Goal: Transaction & Acquisition: Purchase product/service

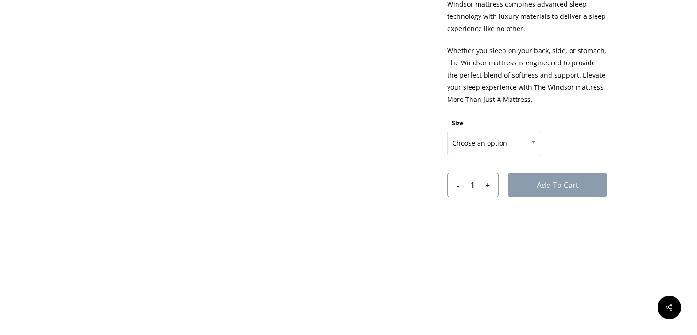
scroll to position [496, 0]
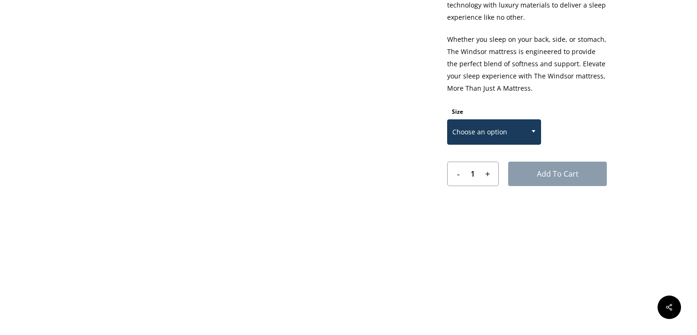
click at [540, 134] on span at bounding box center [533, 130] width 14 height 23
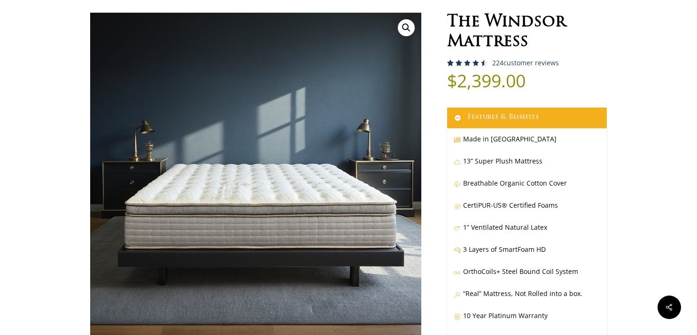
scroll to position [0, 0]
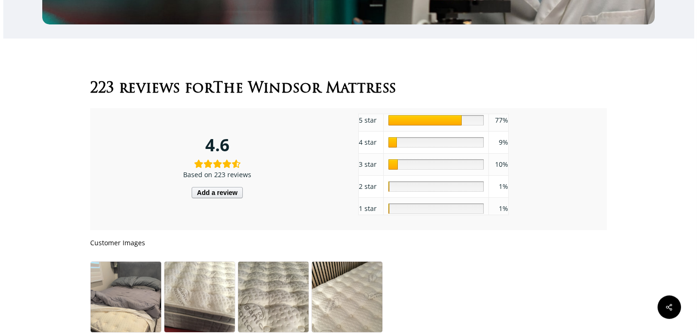
scroll to position [4706, 0]
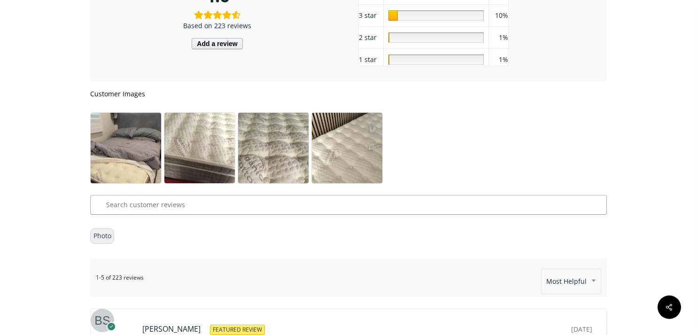
click at [266, 173] on img at bounding box center [273, 160] width 70 height 94
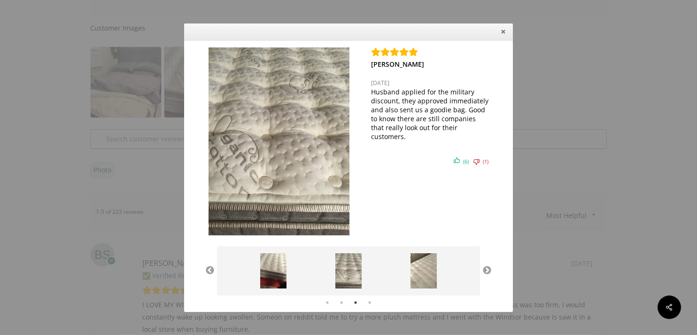
scroll to position [4854, 0]
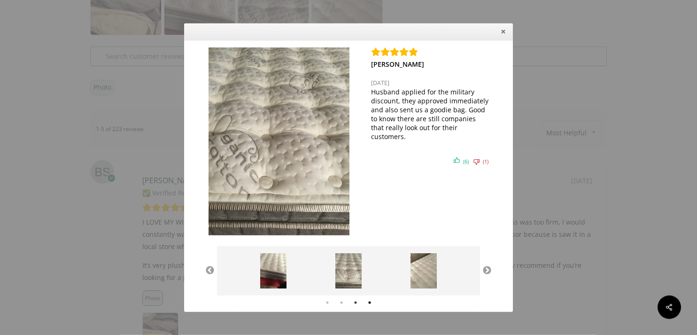
click at [369, 304] on button "4" at bounding box center [369, 302] width 9 height 9
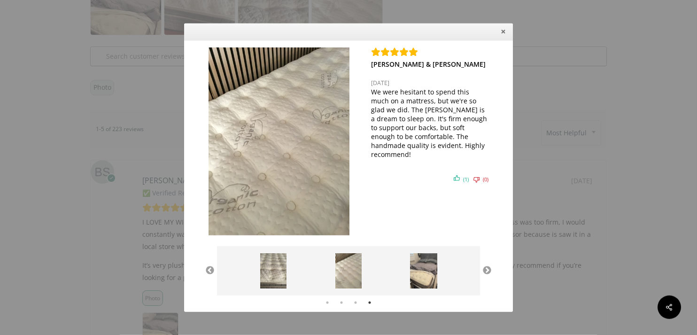
click at [148, 137] on div "[PERSON_NAME] [DATE] I LOVE MY WINDSOR! Honestly can't say anythign bad about t…" at bounding box center [348, 167] width 697 height 335
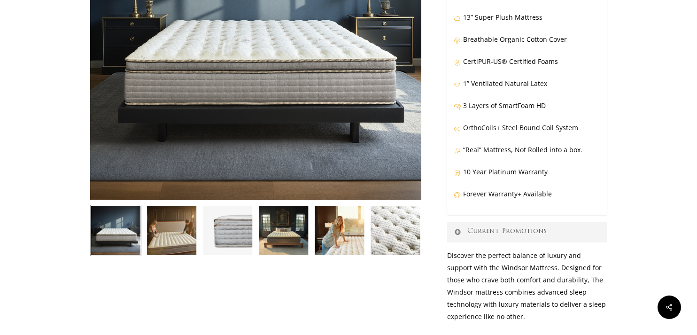
scroll to position [248, 0]
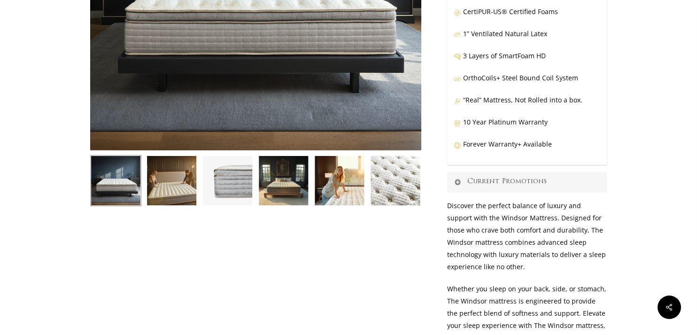
click at [455, 181] on icon at bounding box center [457, 182] width 8 height 8
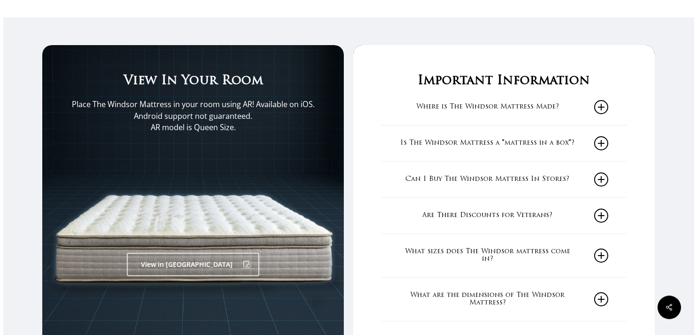
scroll to position [1338, 0]
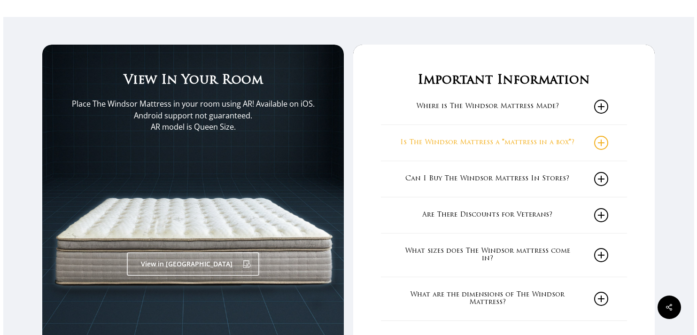
click at [602, 146] on icon at bounding box center [601, 143] width 14 height 14
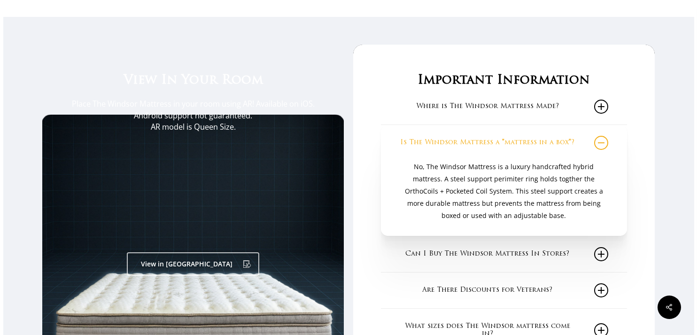
click at [602, 146] on icon at bounding box center [601, 143] width 14 height 14
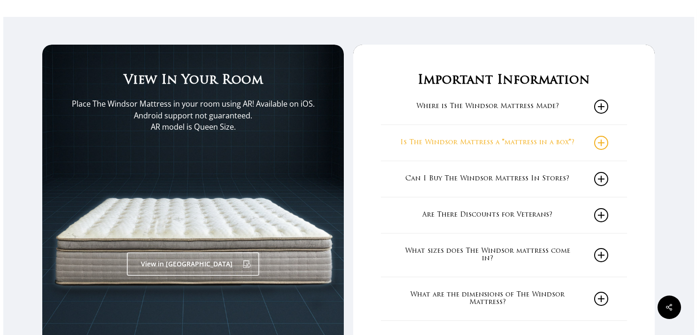
click at [602, 146] on icon at bounding box center [601, 143] width 14 height 14
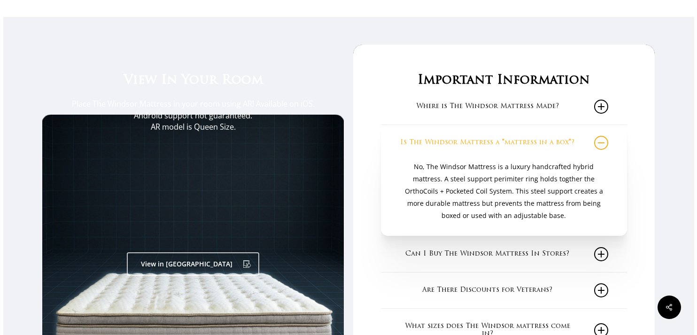
click at [605, 143] on icon at bounding box center [601, 143] width 14 height 14
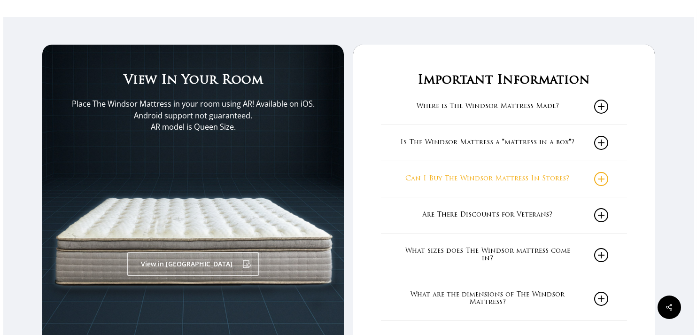
click at [608, 179] on icon at bounding box center [601, 179] width 14 height 14
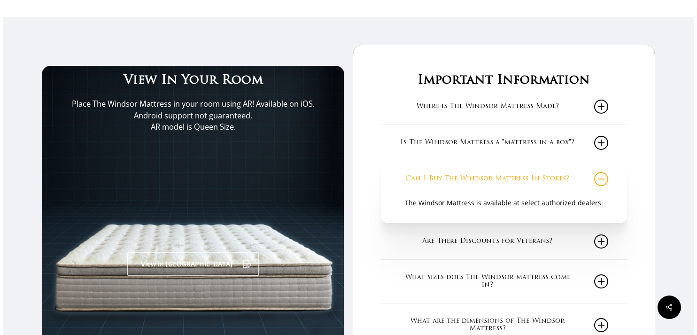
click at [608, 179] on icon at bounding box center [601, 179] width 14 height 14
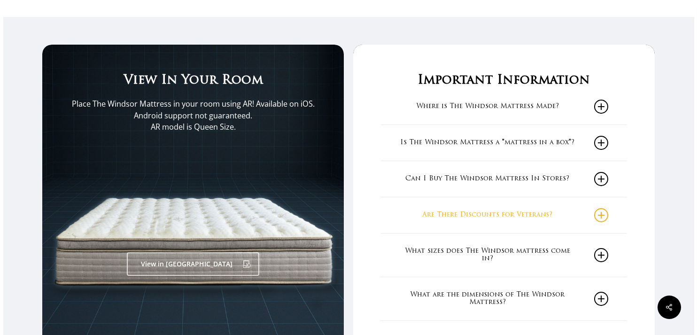
click at [606, 216] on icon at bounding box center [601, 215] width 14 height 14
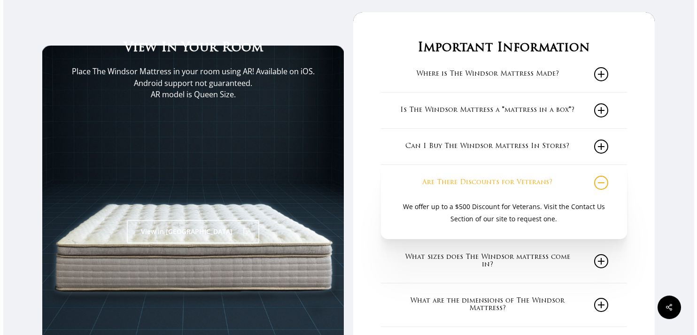
scroll to position [1388, 0]
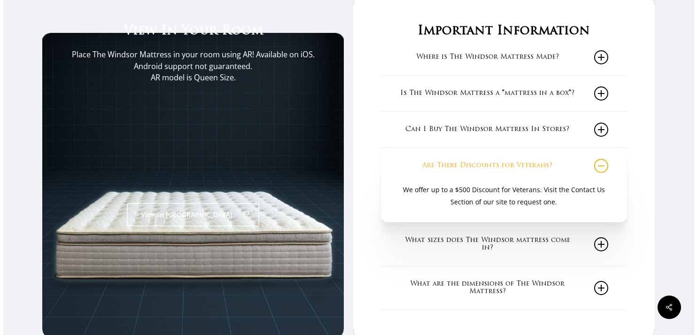
click at [602, 168] on icon at bounding box center [601, 166] width 14 height 14
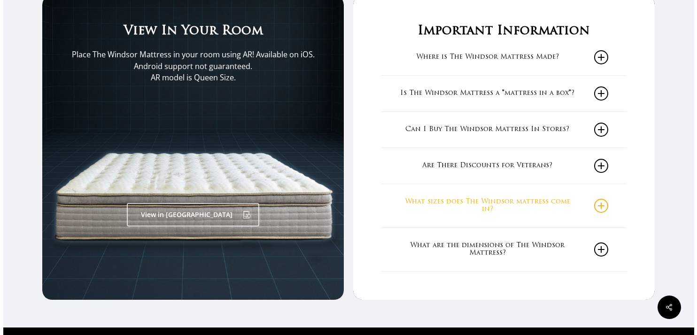
click at [607, 208] on icon at bounding box center [601, 206] width 14 height 14
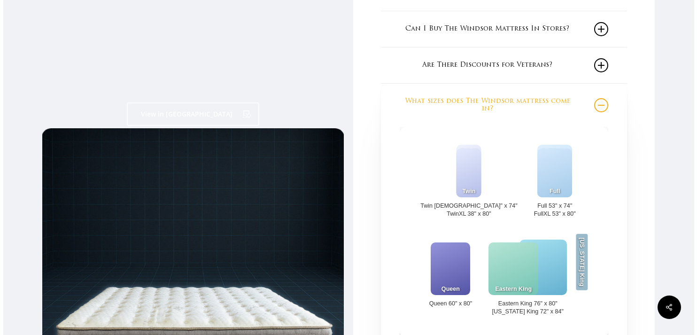
scroll to position [1487, 0]
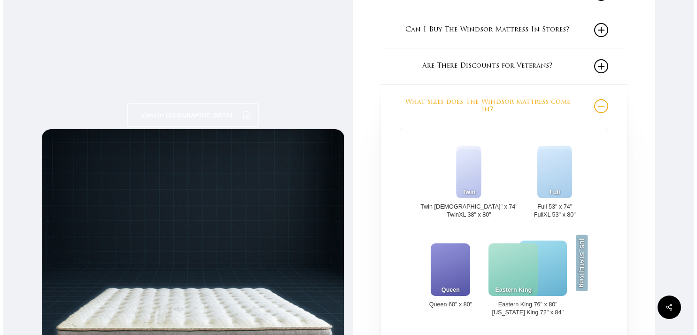
click at [606, 108] on icon at bounding box center [601, 106] width 14 height 14
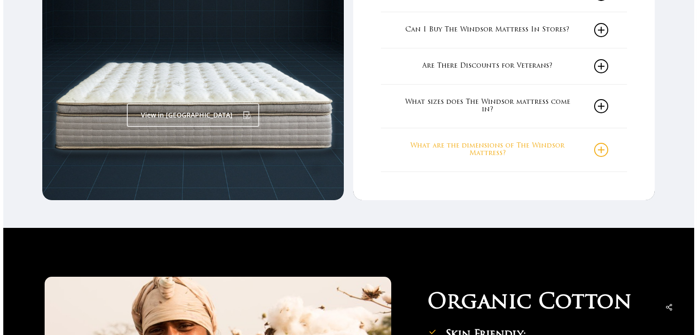
click at [603, 153] on icon at bounding box center [601, 150] width 14 height 14
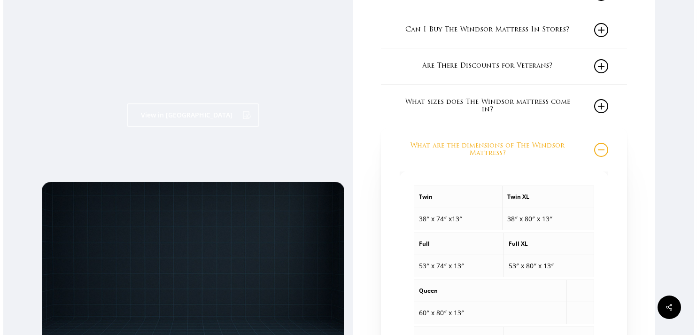
click at [603, 153] on icon at bounding box center [601, 150] width 14 height 14
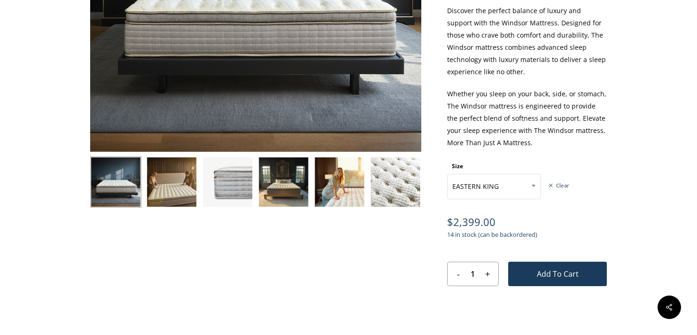
scroll to position [248, 0]
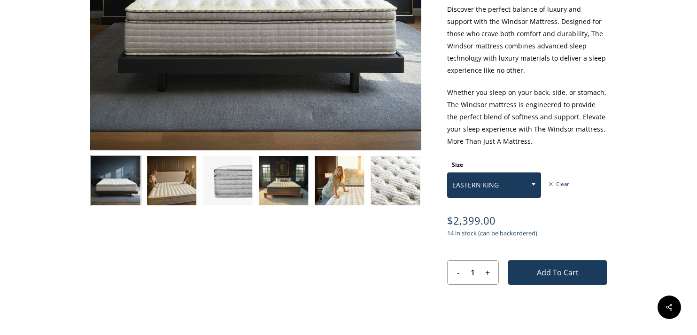
click at [534, 184] on b at bounding box center [533, 184] width 4 height 2
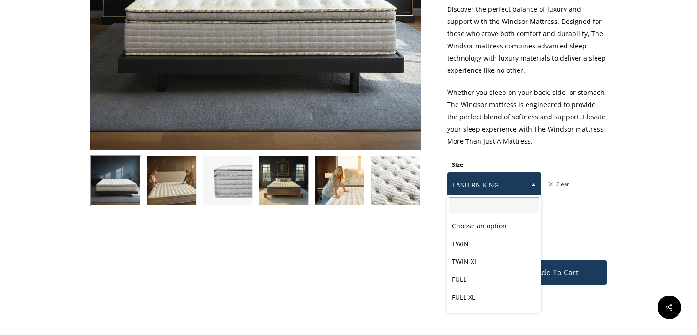
scroll to position [50, 0]
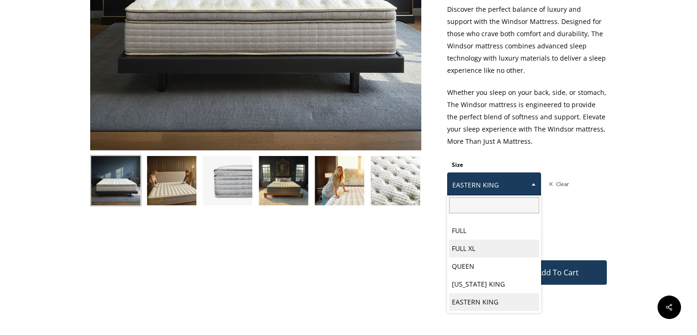
drag, startPoint x: 510, startPoint y: 248, endPoint x: 520, endPoint y: 240, distance: 12.0
select select "FULL XL"
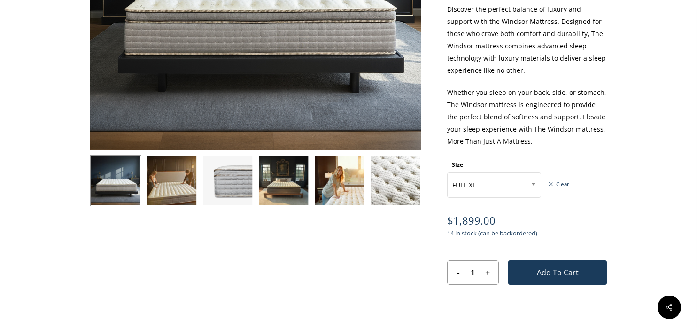
scroll to position [347, 0]
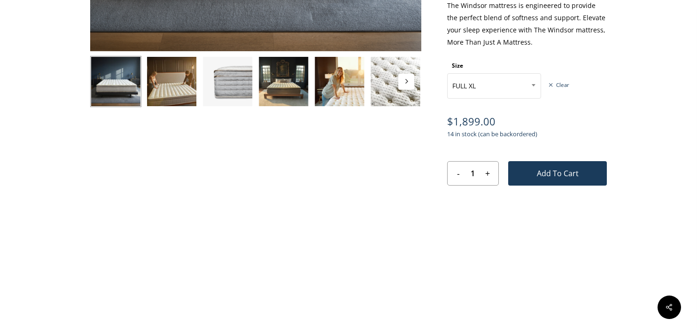
click at [334, 95] on img at bounding box center [339, 81] width 51 height 51
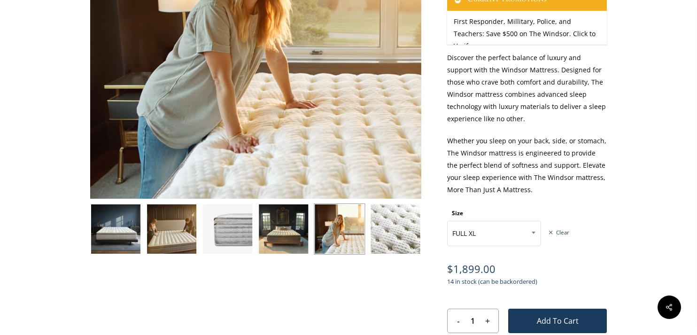
scroll to position [198, 0]
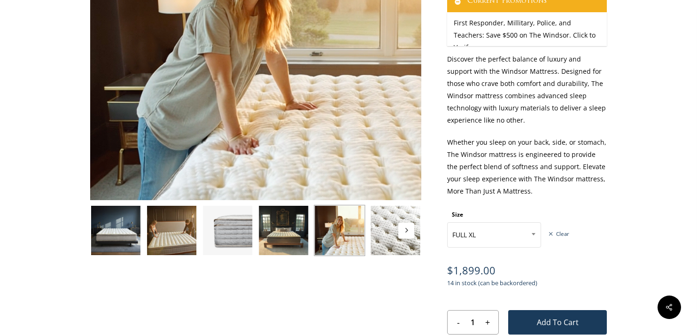
click at [181, 232] on img at bounding box center [171, 230] width 51 height 51
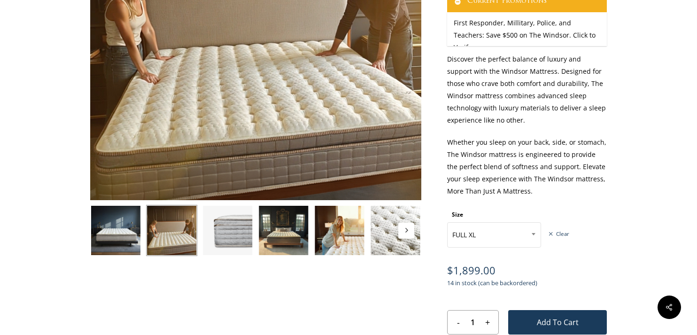
click at [128, 230] on img at bounding box center [115, 230] width 51 height 51
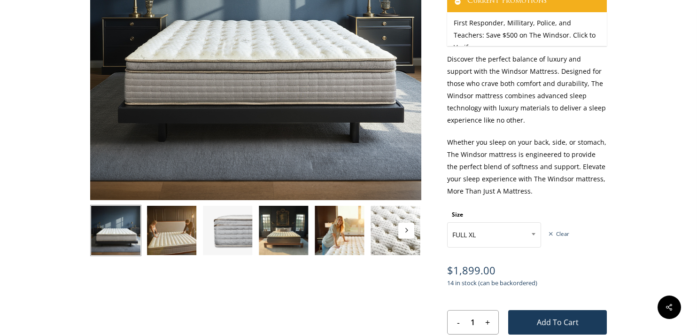
click at [403, 230] on button "Next" at bounding box center [406, 231] width 16 height 16
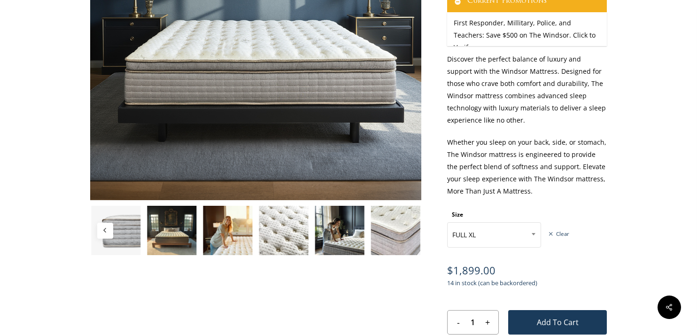
click at [401, 230] on img at bounding box center [395, 230] width 51 height 51
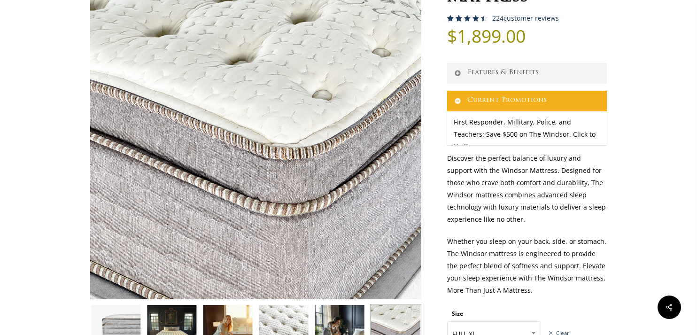
scroll to position [0, 0]
